Goal: Information Seeking & Learning: Learn about a topic

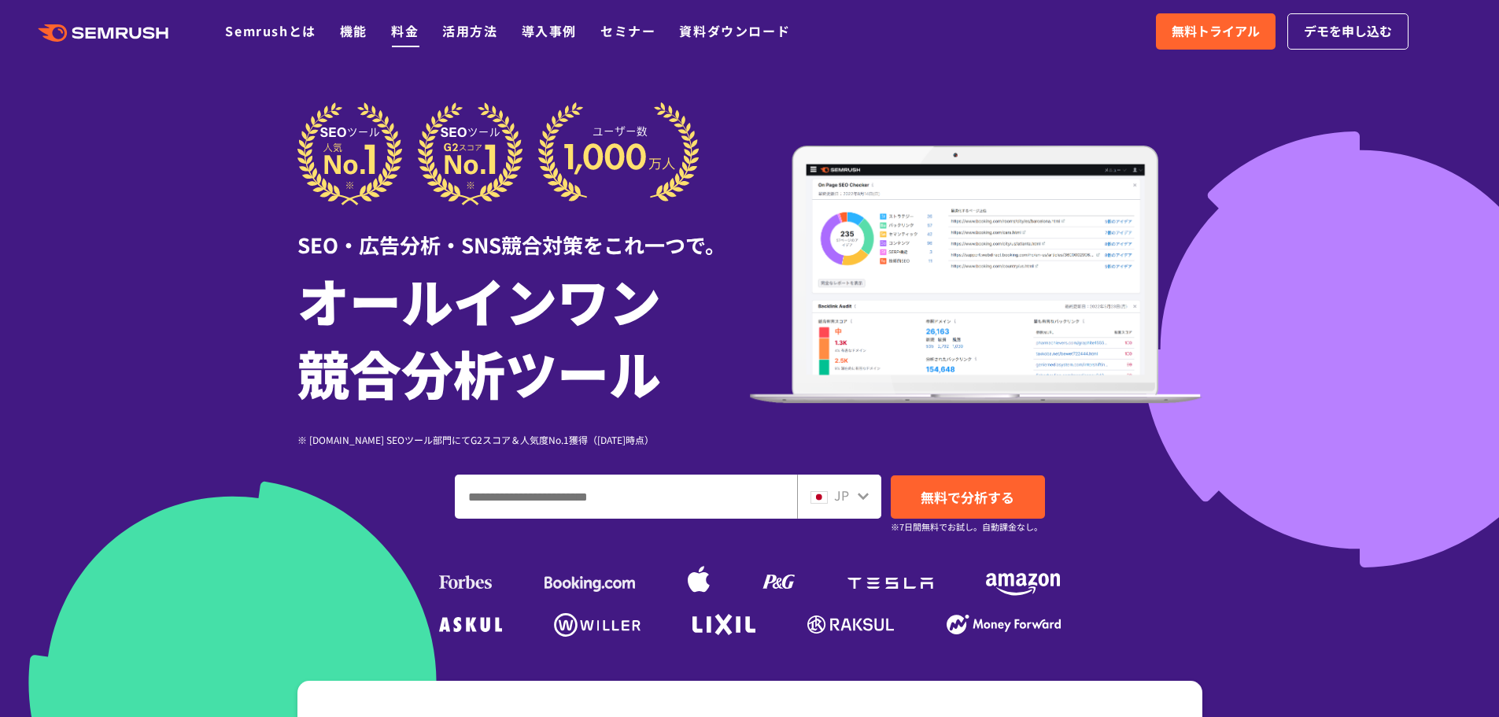
click at [399, 34] on link "料金" at bounding box center [405, 30] width 28 height 19
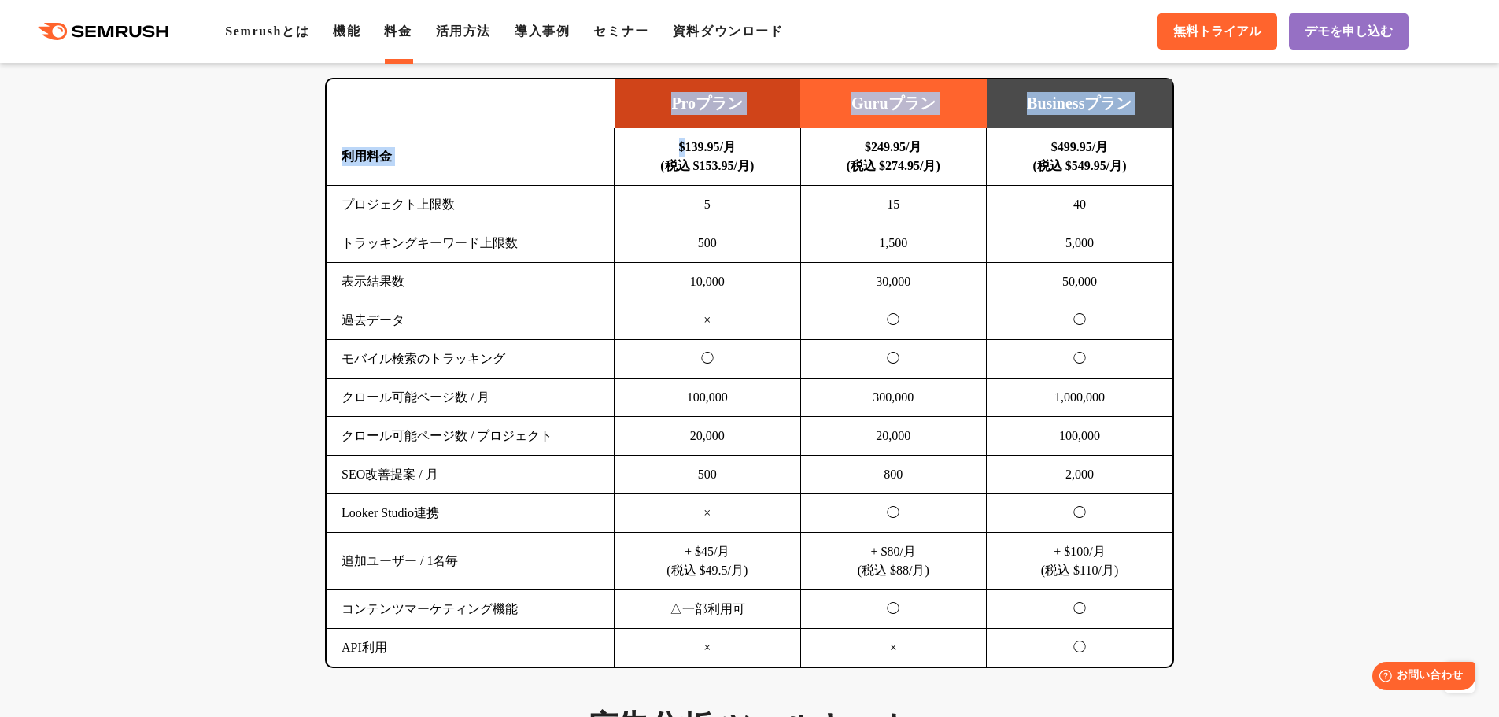
drag, startPoint x: 669, startPoint y: 156, endPoint x: 1194, endPoint y: 602, distance: 688.6
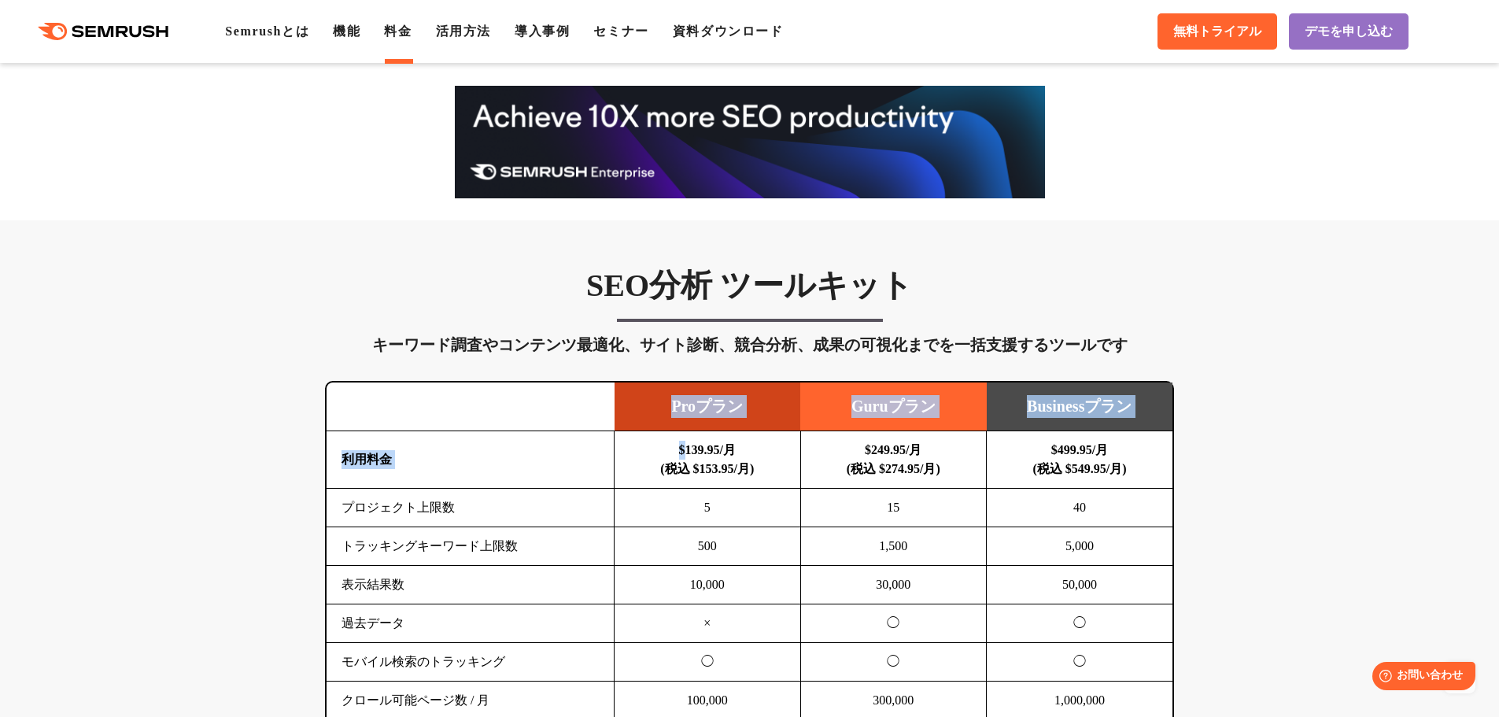
scroll to position [1101, 0]
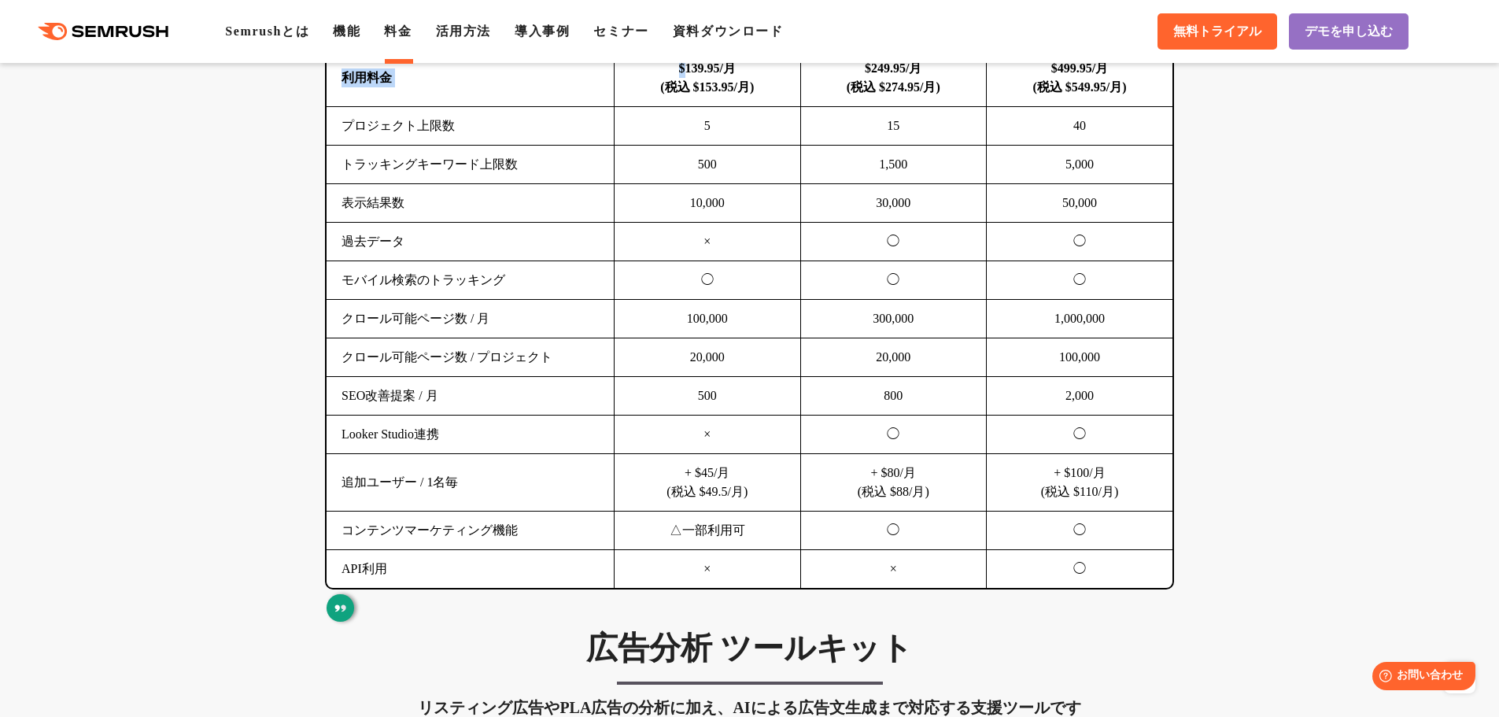
click at [435, 534] on td "コンテンツマーケティング機能" at bounding box center [470, 530] width 288 height 39
drag, startPoint x: 411, startPoint y: 529, endPoint x: 1168, endPoint y: 546, distance: 757.7
click at [1168, 546] on tr "コンテンツマーケティング機能 △一部利用可 ◯ ◯" at bounding box center [749, 530] width 846 height 39
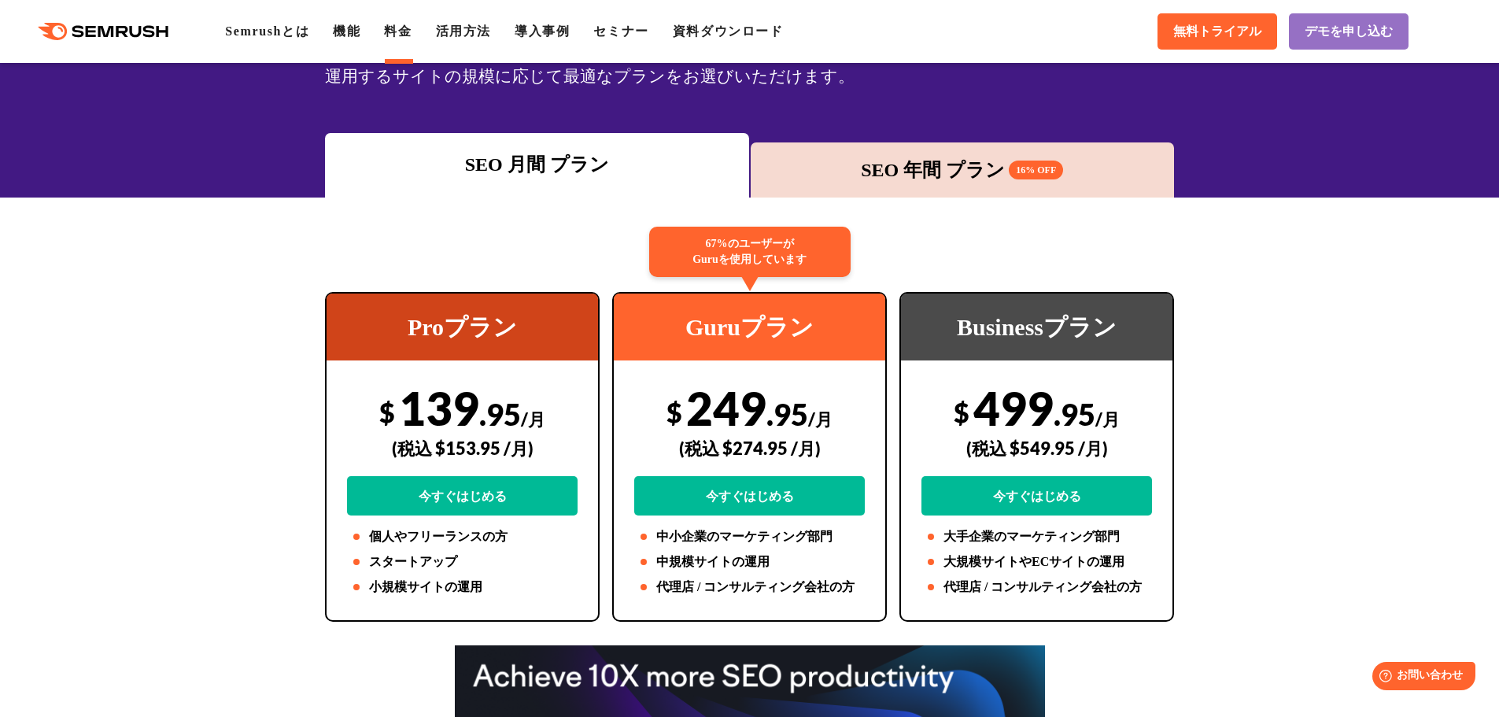
scroll to position [0, 0]
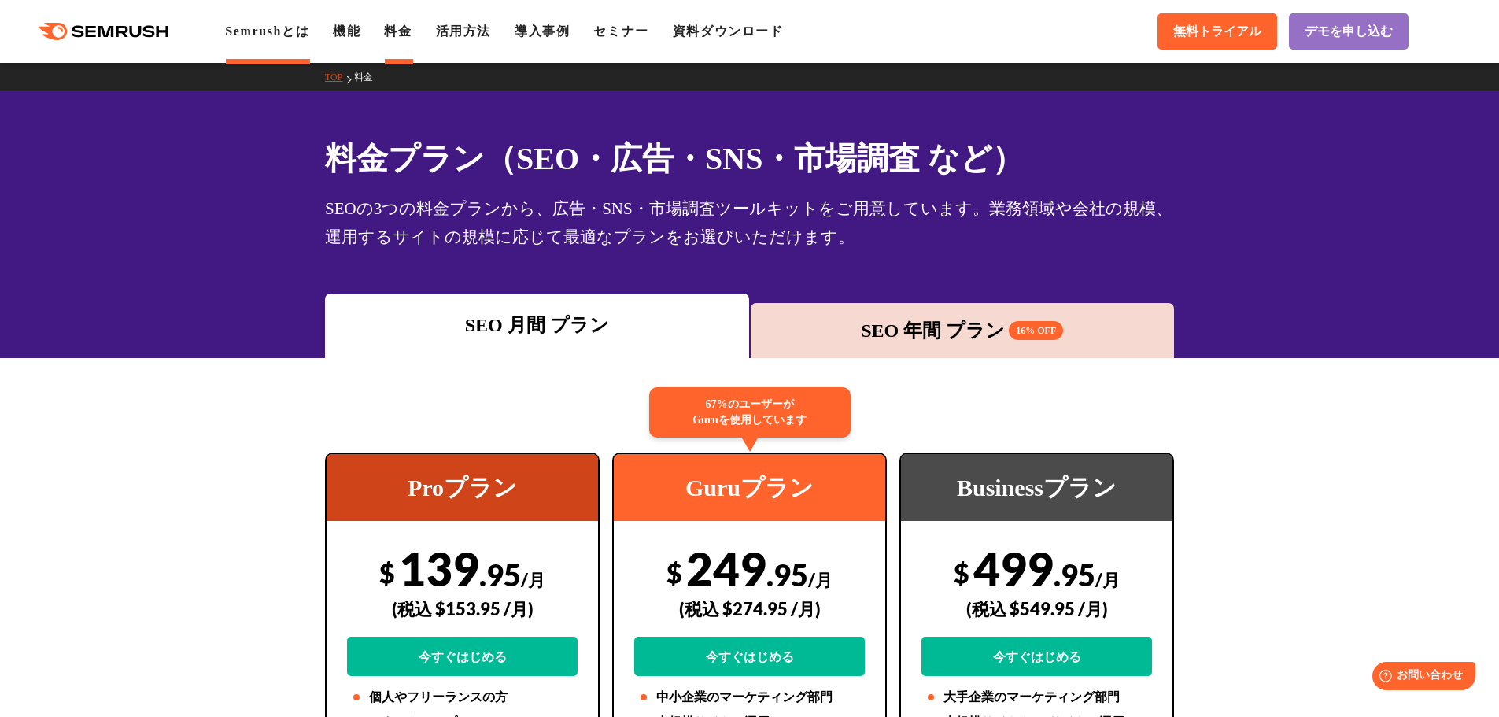
click at [258, 38] on link "Semrushとは" at bounding box center [267, 30] width 84 height 13
